Goal: Transaction & Acquisition: Book appointment/travel/reservation

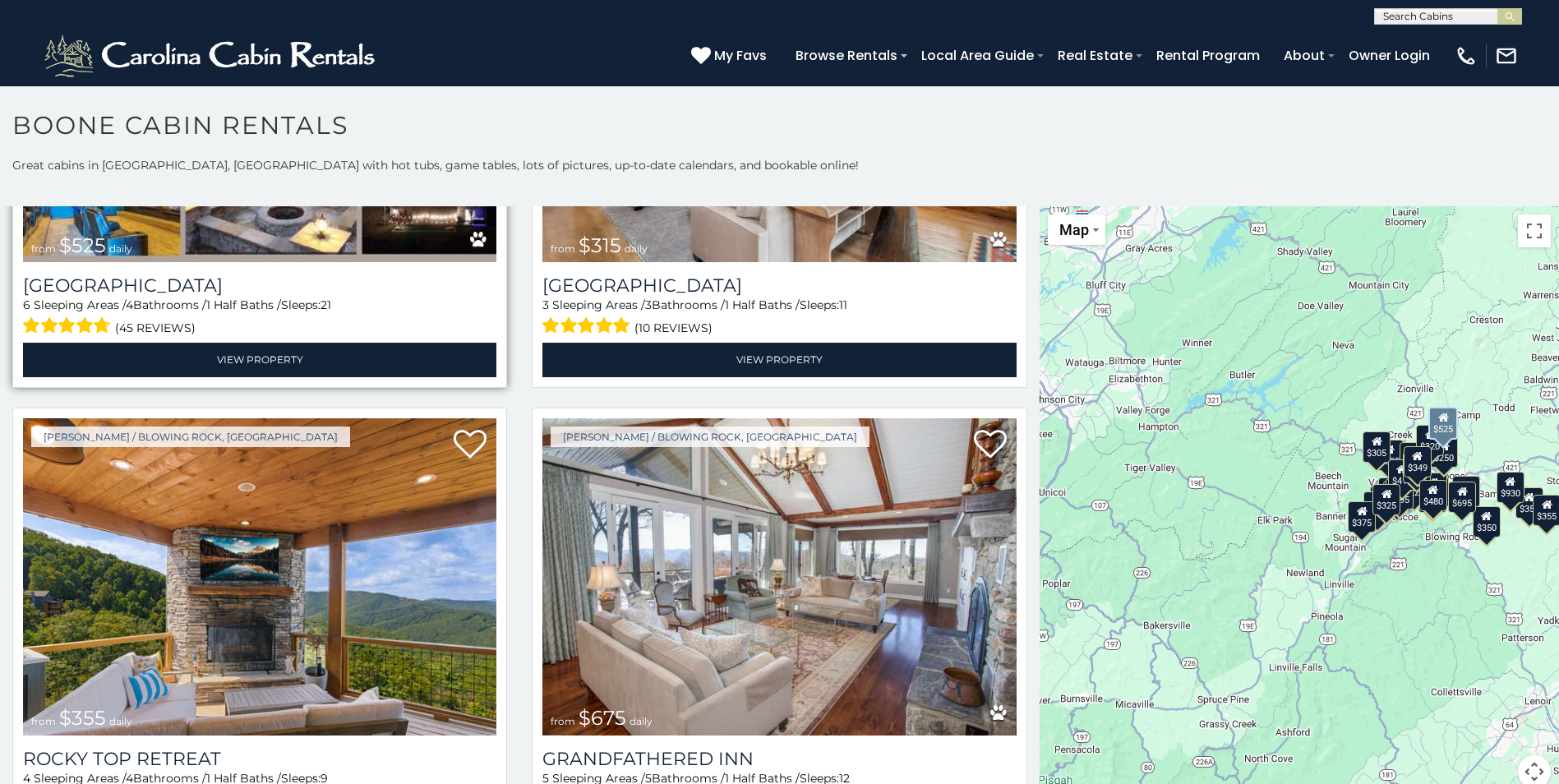
scroll to position [822, 0]
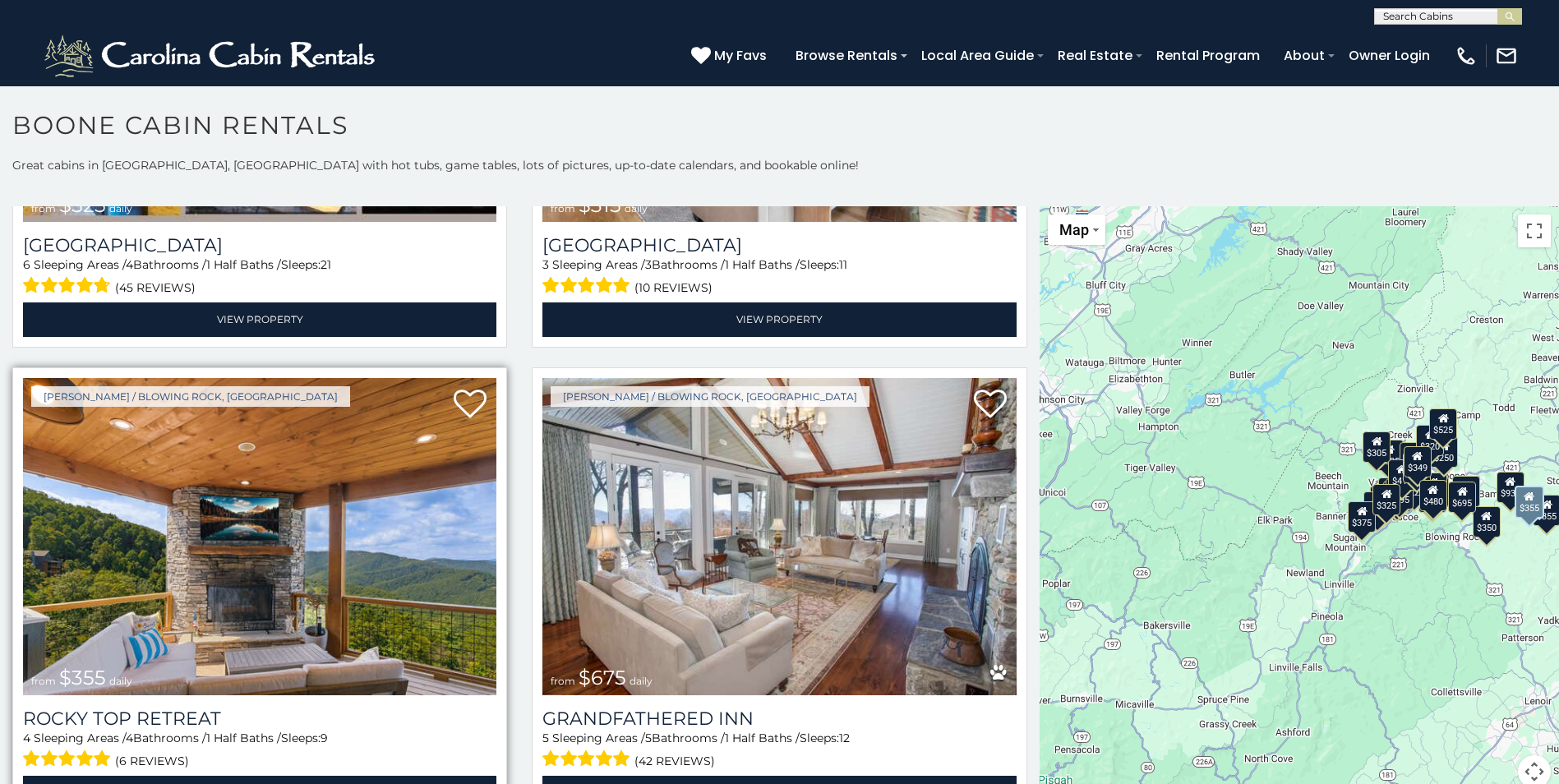
click at [285, 523] on img at bounding box center [260, 536] width 474 height 317
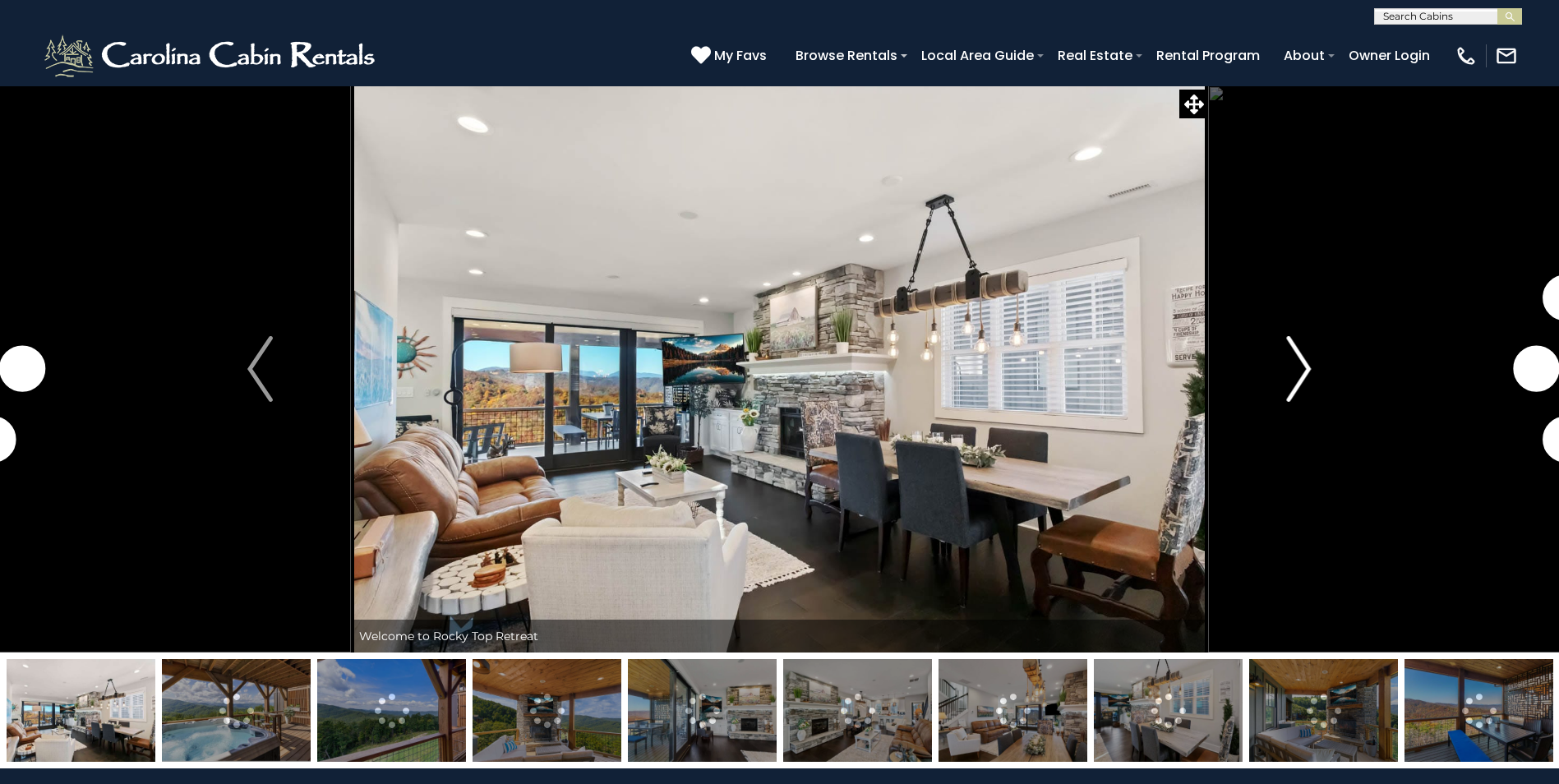
click at [1291, 370] on img "Next" at bounding box center [1298, 369] width 25 height 66
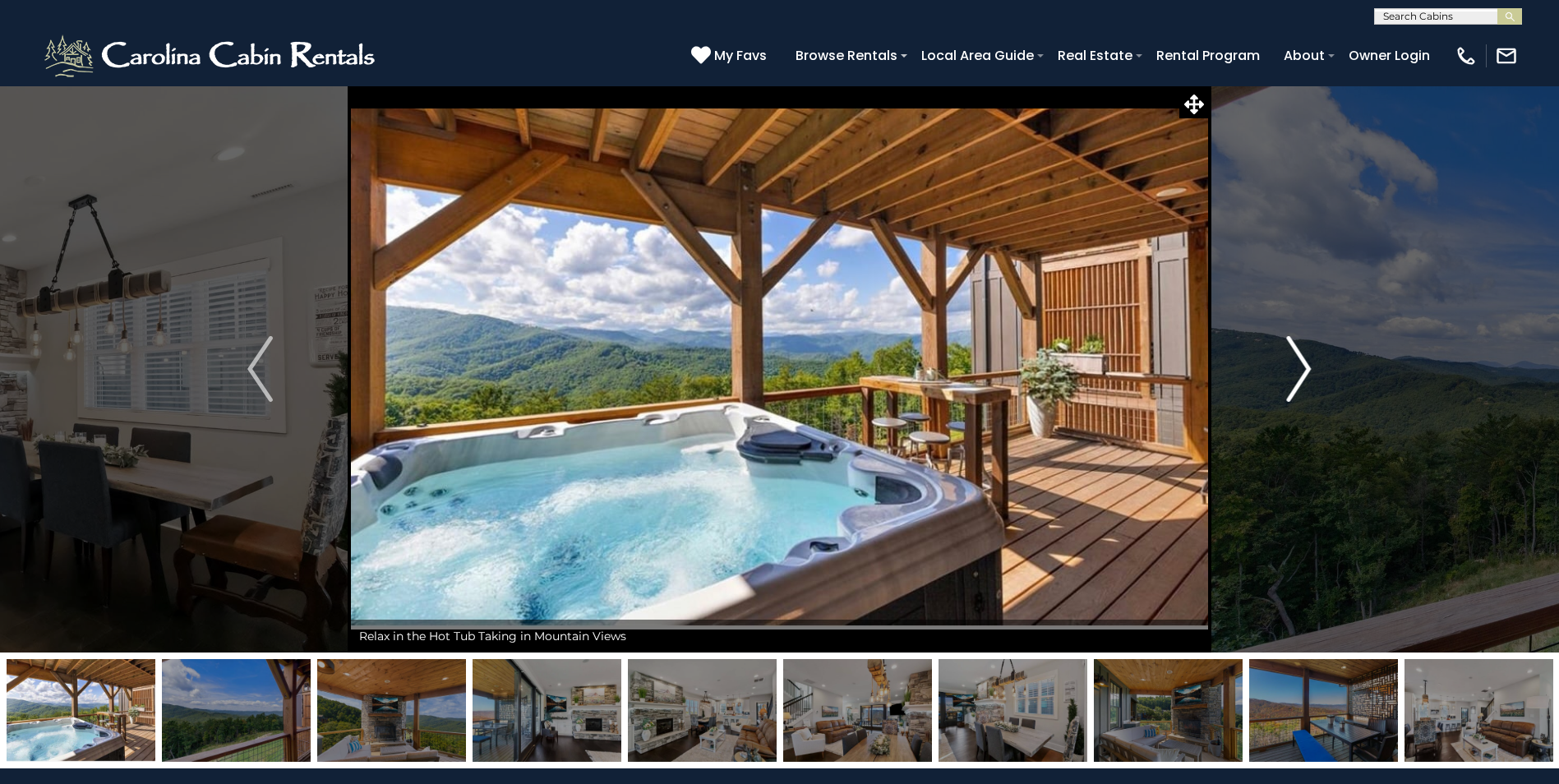
click at [1290, 369] on img "Next" at bounding box center [1298, 369] width 25 height 66
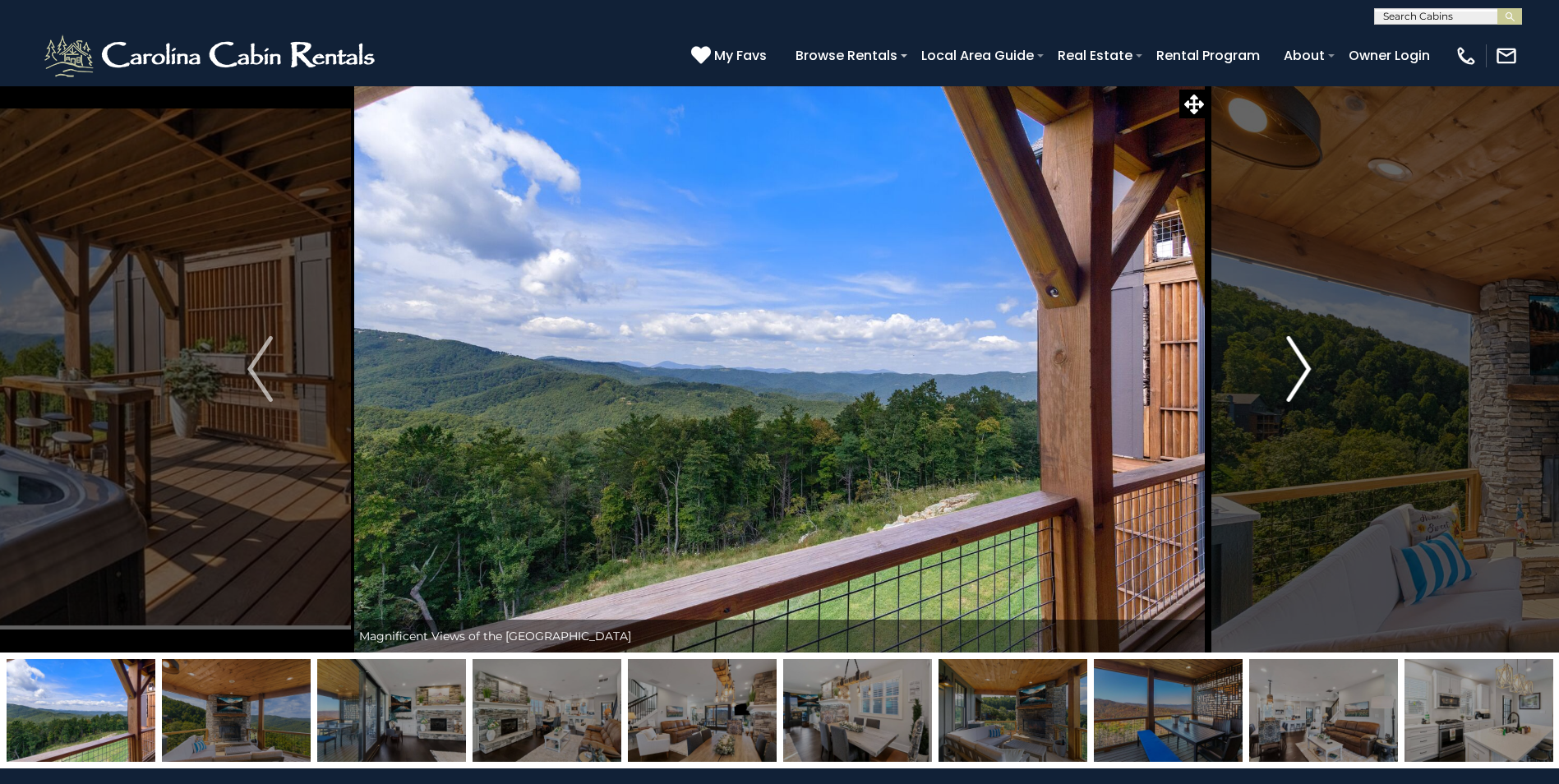
click at [1290, 369] on img "Next" at bounding box center [1298, 369] width 25 height 66
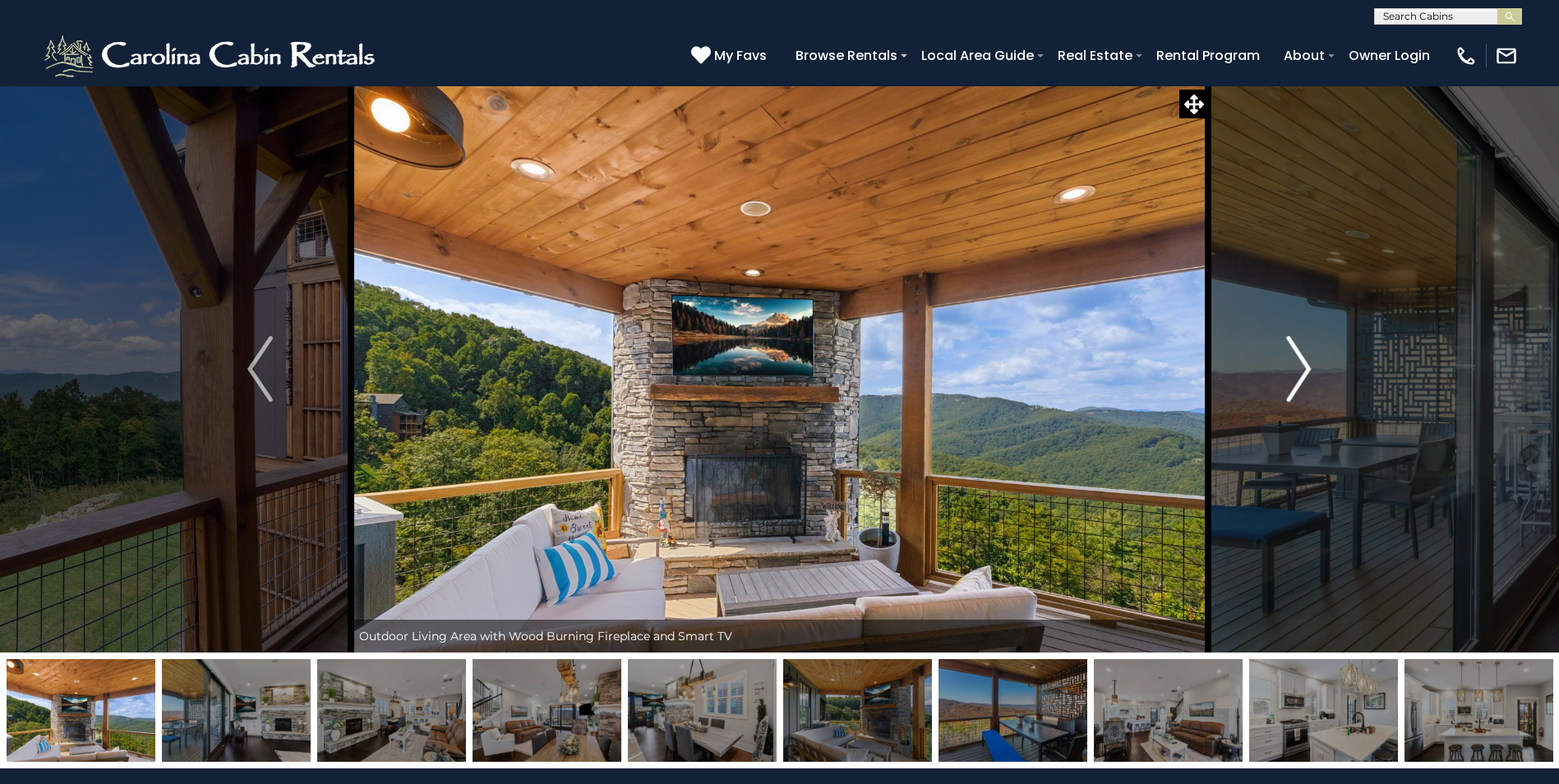
click at [1290, 369] on img "Next" at bounding box center [1298, 369] width 25 height 66
